Goal: Find specific page/section: Find specific page/section

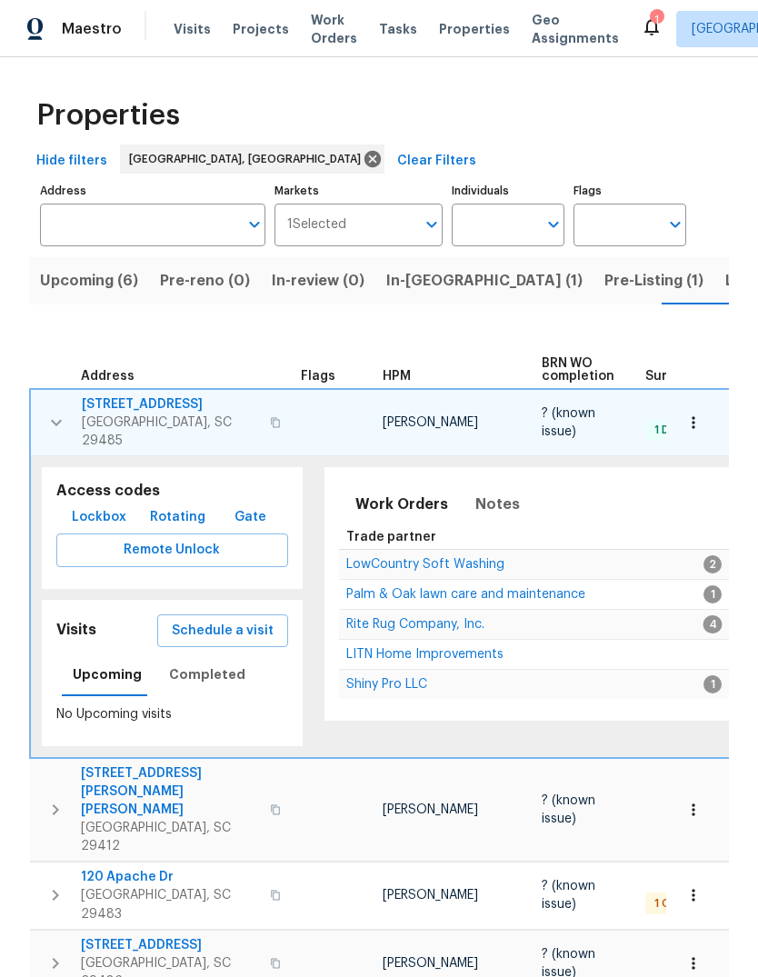
scroll to position [0, 25]
click at [700, 286] on span "Listed (6)" at bounding box center [734, 280] width 69 height 25
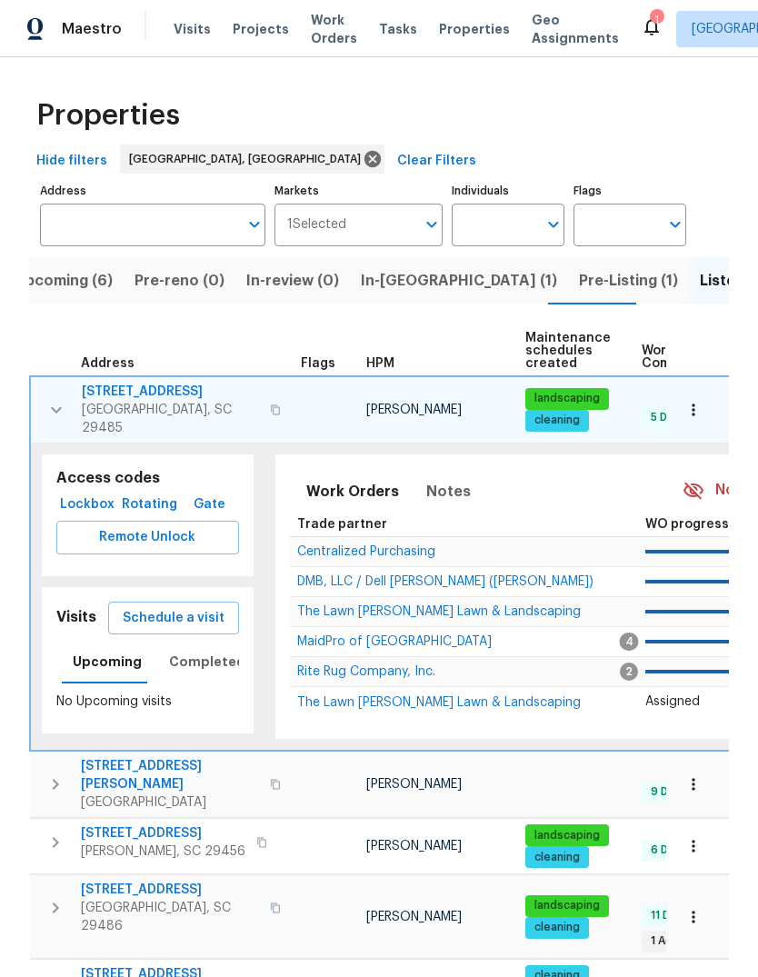
click at [264, 400] on button "button" at bounding box center [275, 410] width 22 height 44
click at [45, 412] on icon "button" at bounding box center [56, 410] width 22 height 22
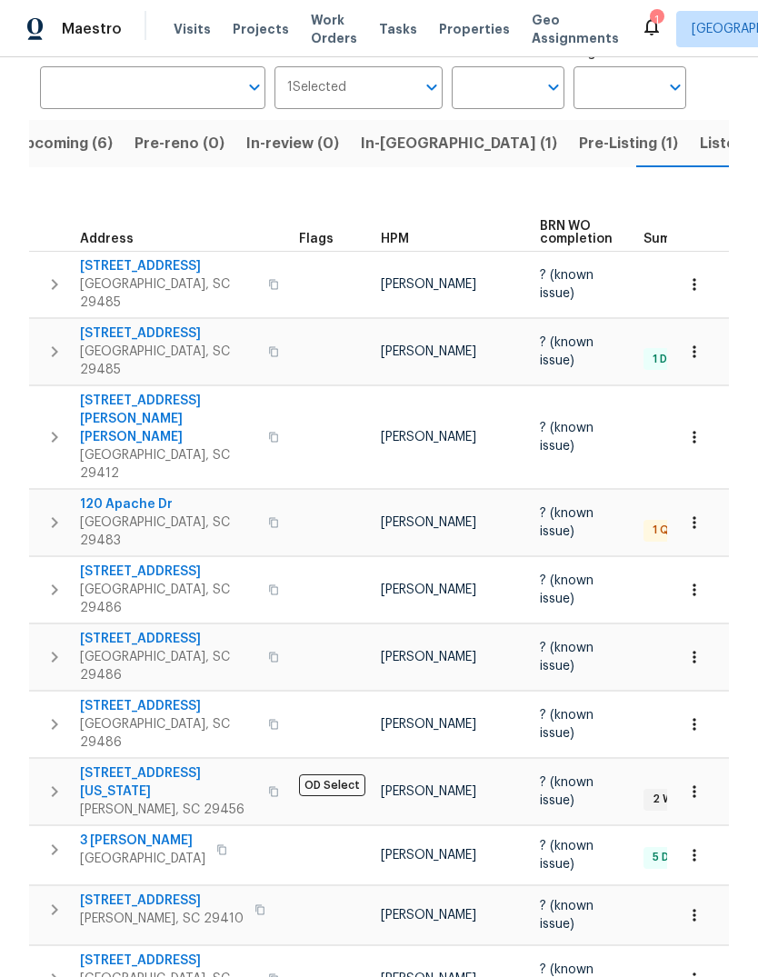
scroll to position [0, -1]
click at [700, 134] on span "Listed (6)" at bounding box center [734, 143] width 69 height 25
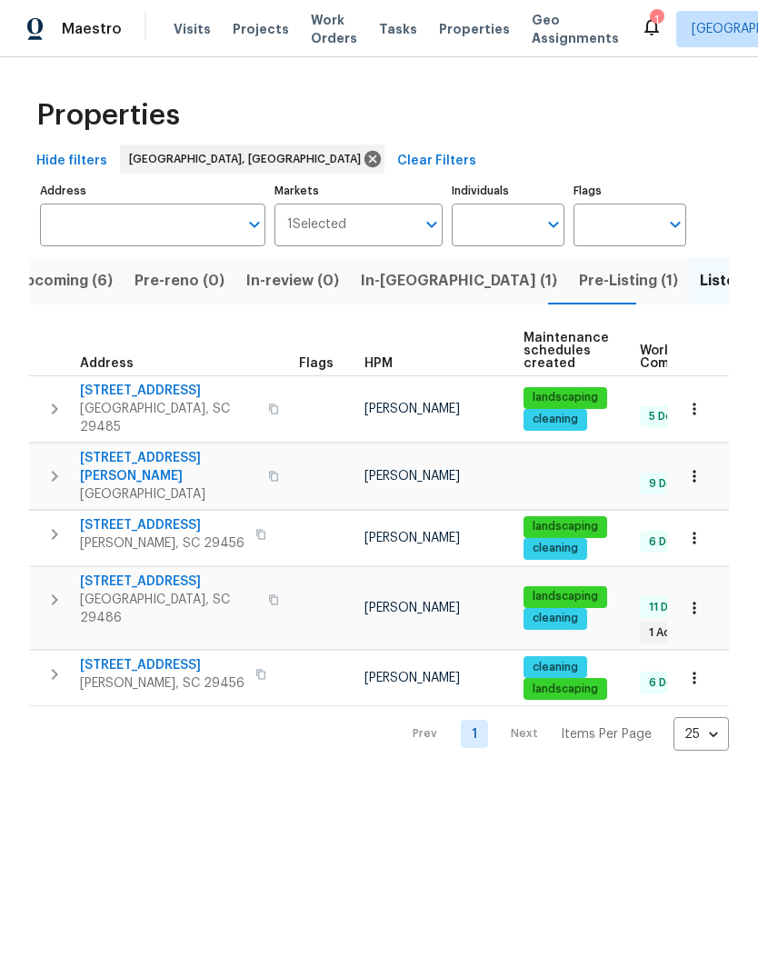
click at [80, 284] on span "Upcoming (6)" at bounding box center [64, 280] width 98 height 25
